Goal: Find specific page/section: Find specific page/section

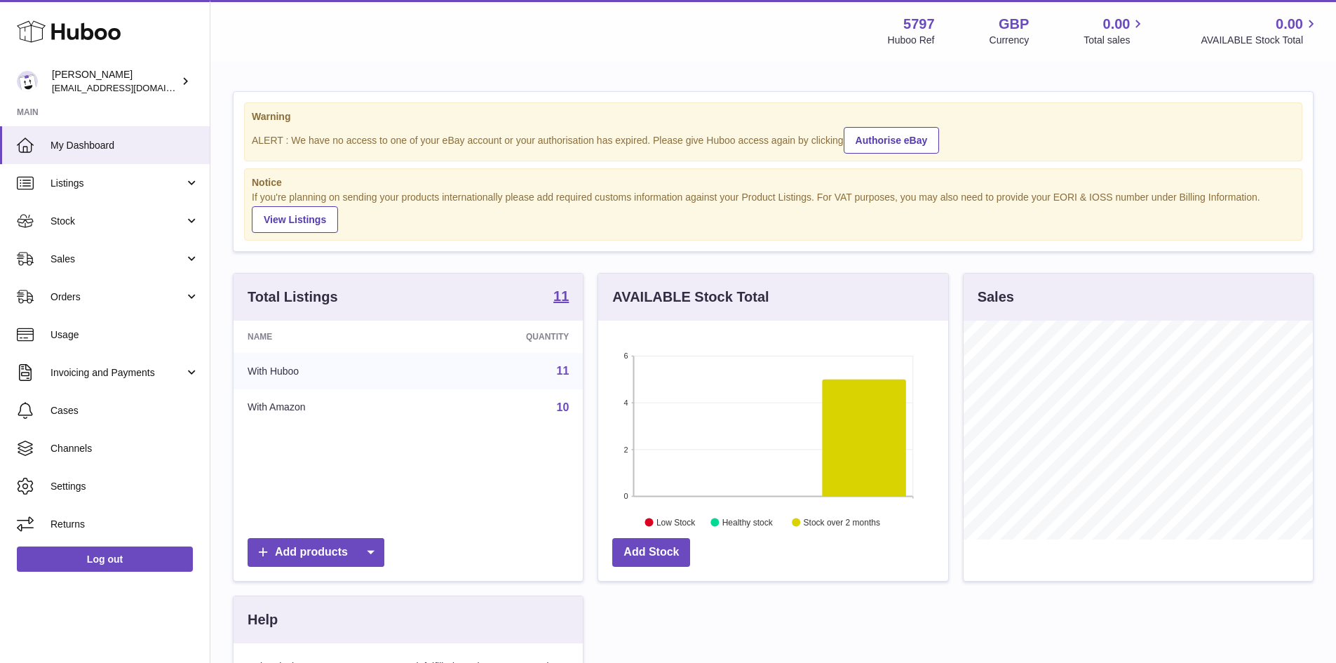
scroll to position [219, 350]
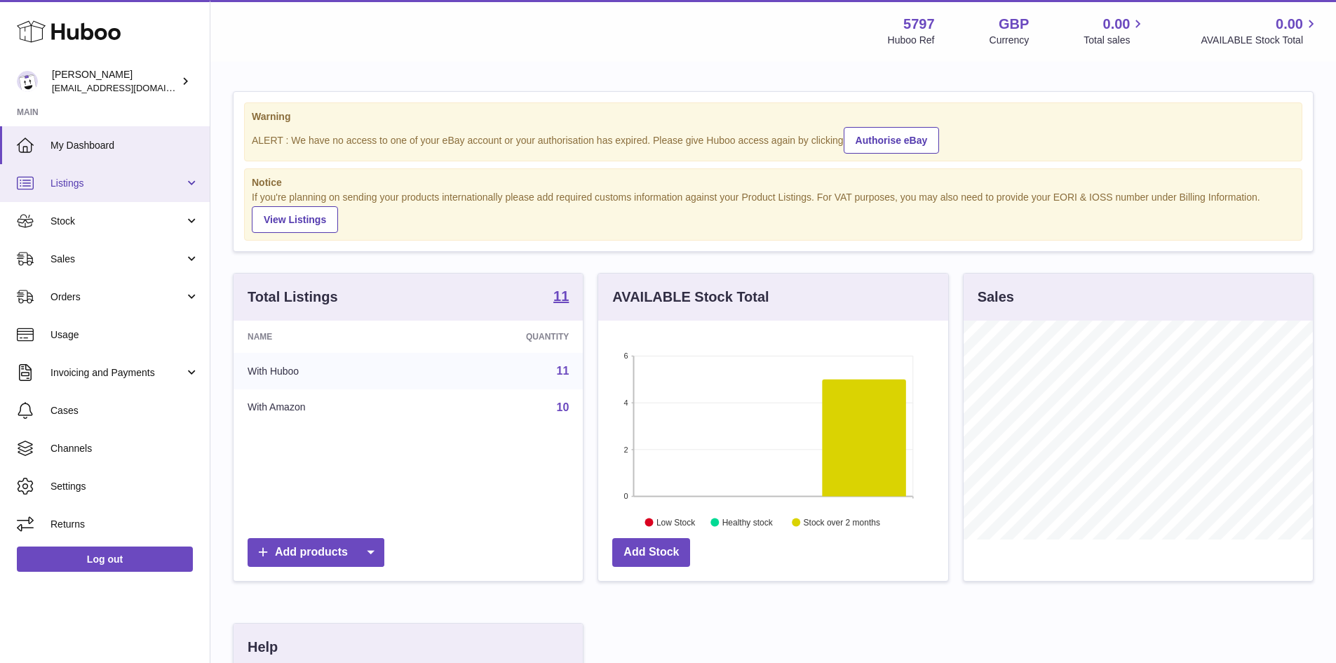
click at [135, 180] on span "Listings" at bounding box center [118, 183] width 134 height 13
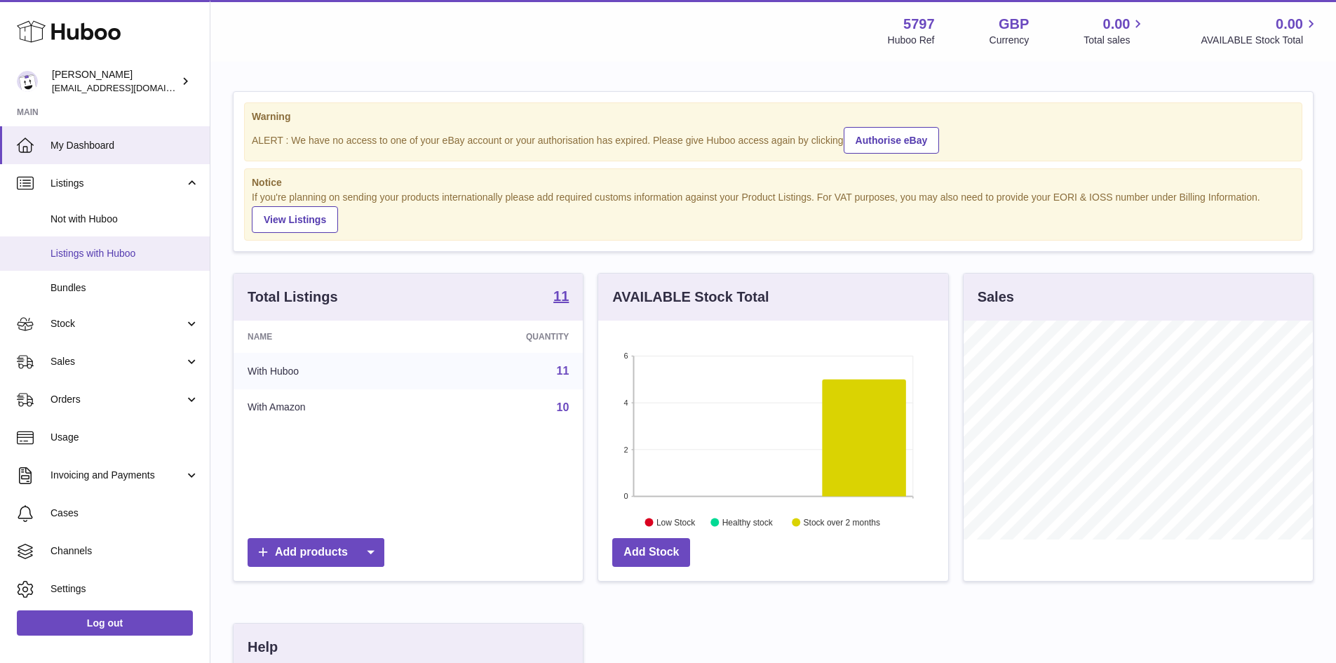
click at [128, 253] on span "Listings with Huboo" at bounding box center [125, 253] width 149 height 13
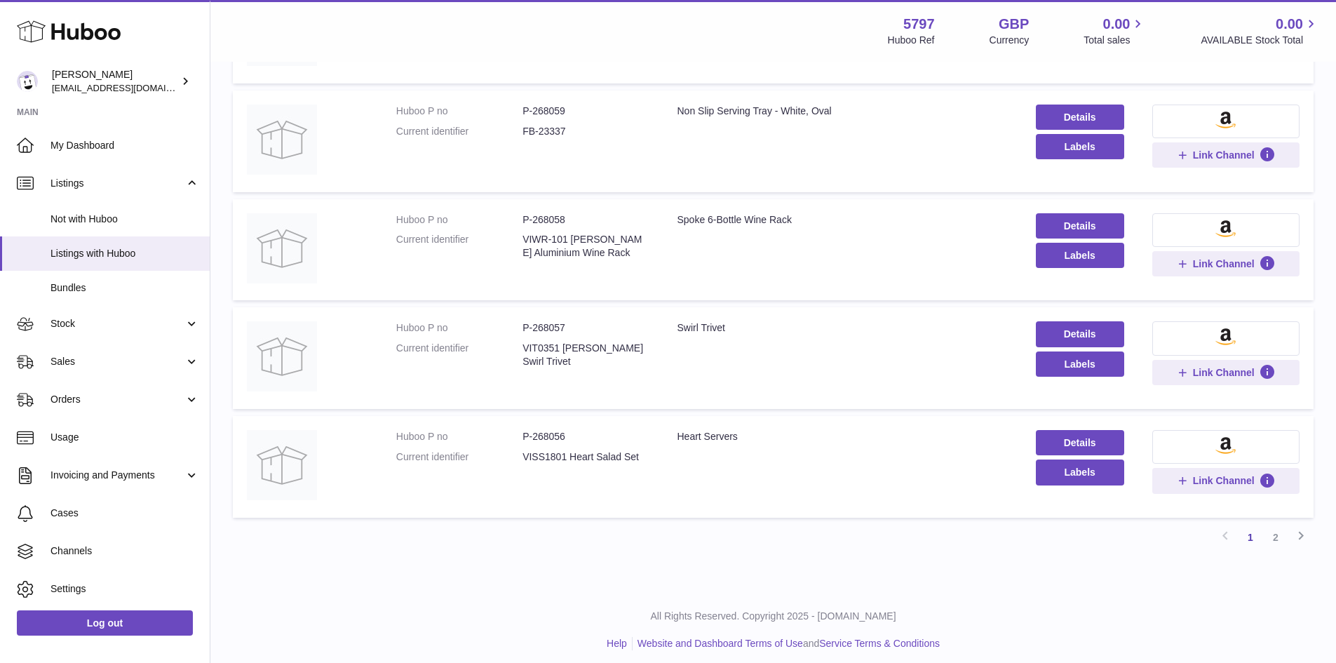
scroll to position [819, 0]
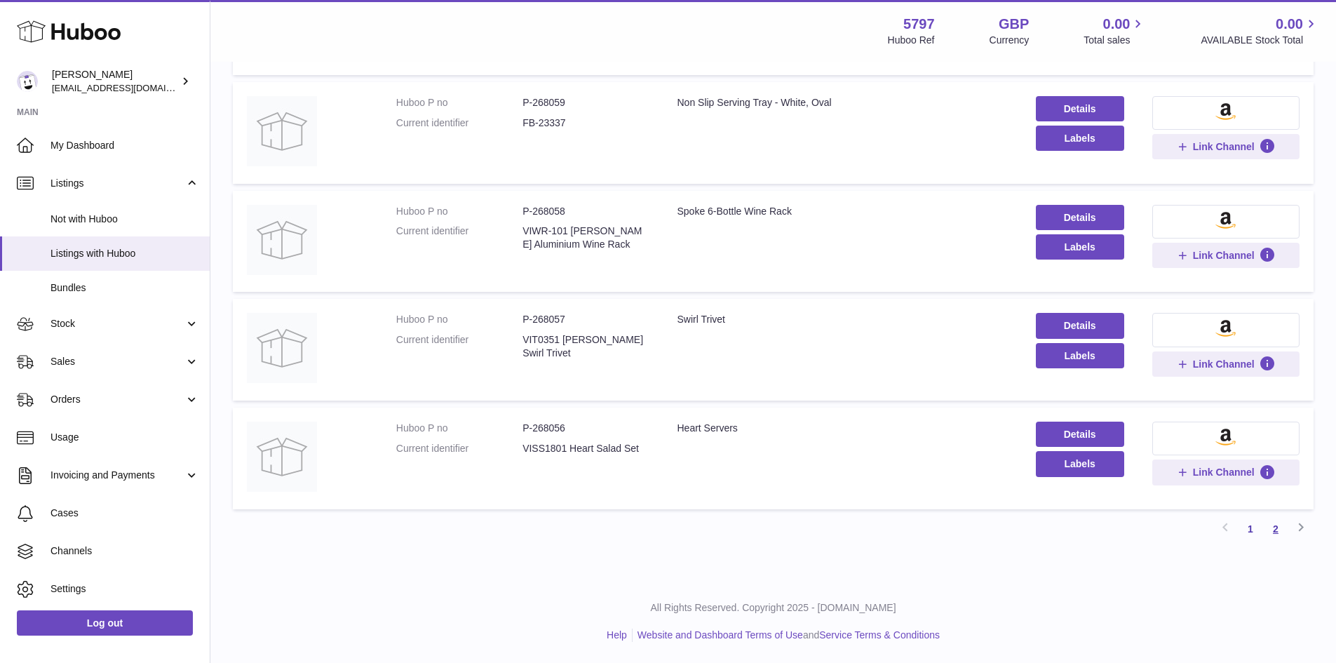
click at [1277, 528] on link "2" at bounding box center [1275, 528] width 25 height 25
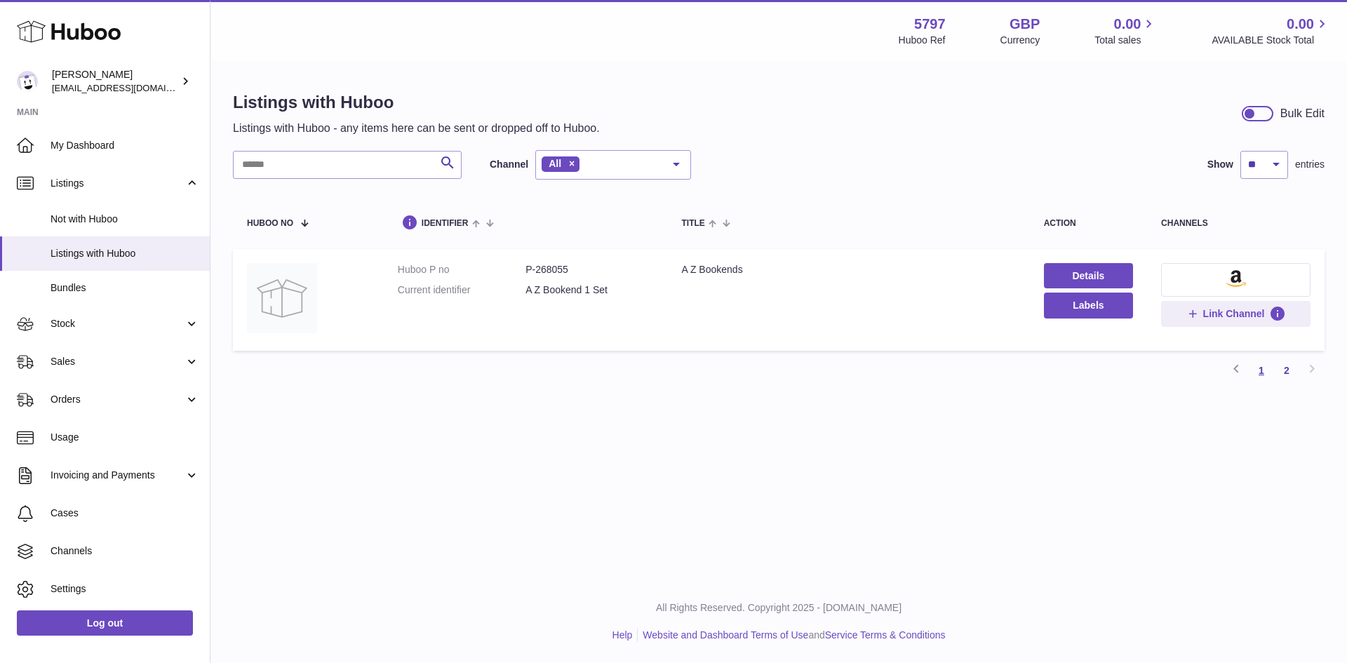
click at [1257, 371] on link "1" at bounding box center [1261, 370] width 25 height 25
